Goal: Task Accomplishment & Management: Use online tool/utility

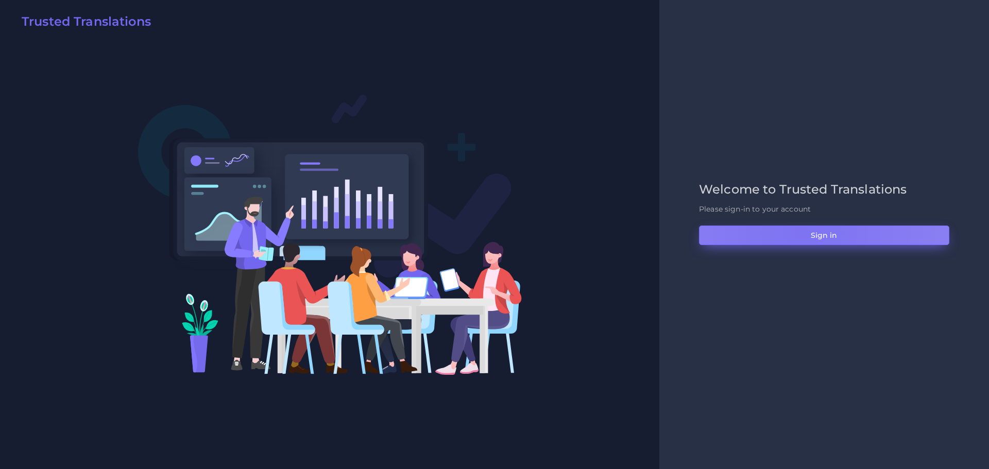
click at [802, 233] on button "Sign in" at bounding box center [824, 236] width 250 height 20
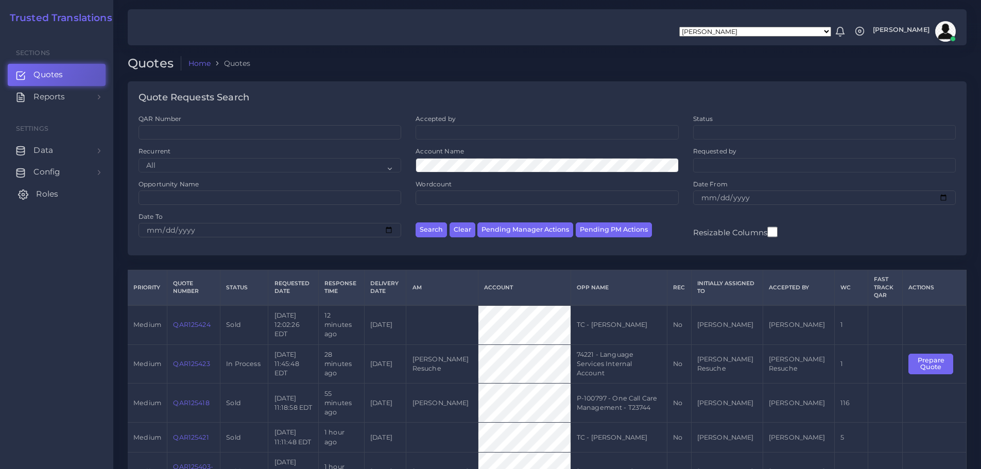
click at [41, 189] on span "Roles" at bounding box center [47, 194] width 22 height 11
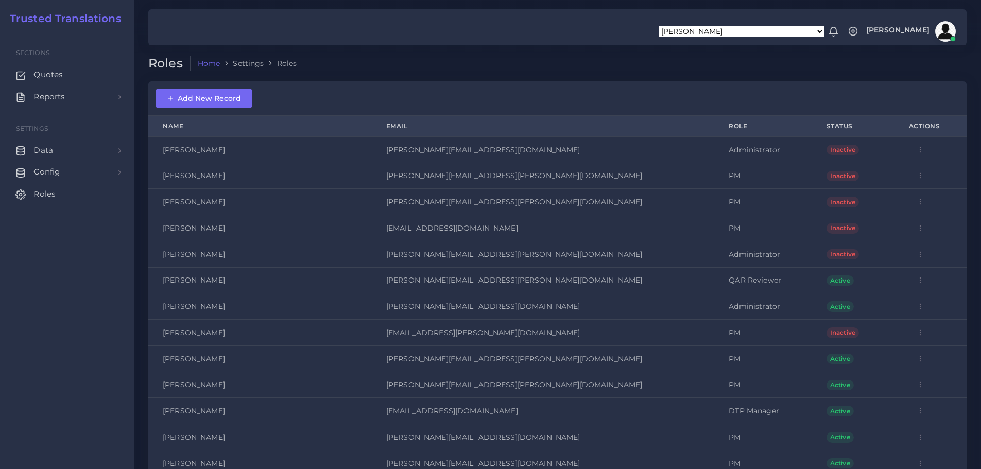
click at [524, 81] on div "Add New Record" at bounding box center [557, 98] width 818 height 35
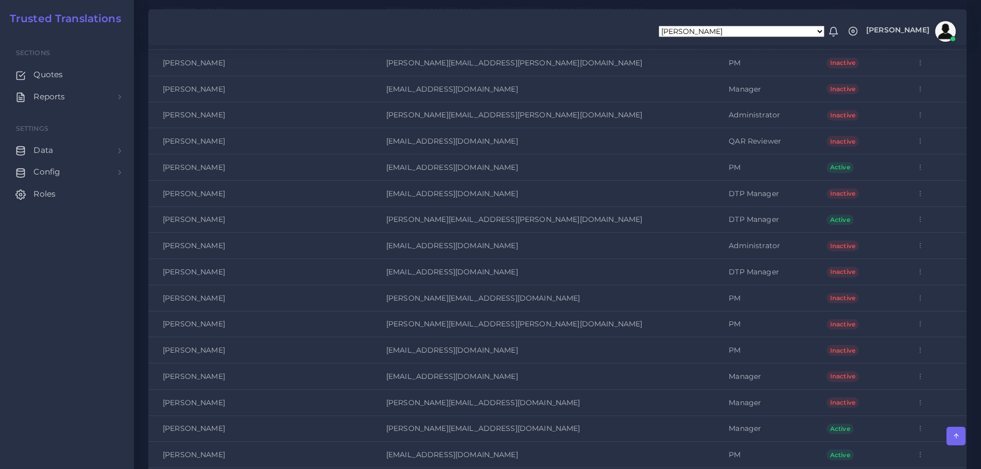
scroll to position [1236, 0]
